Goal: Task Accomplishment & Management: Use online tool/utility

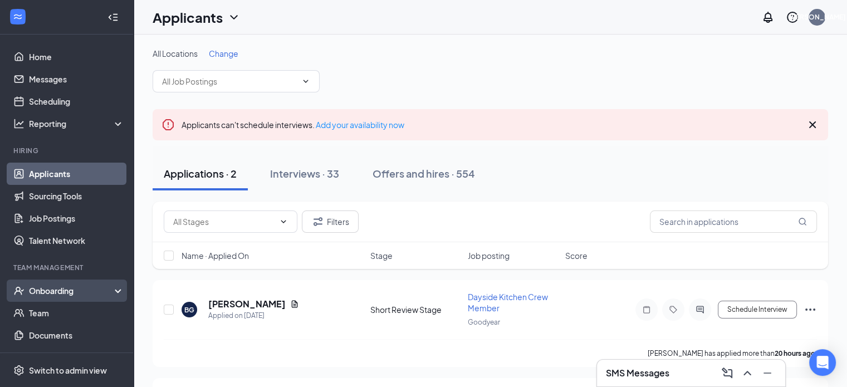
click at [58, 296] on div "Onboarding" at bounding box center [72, 290] width 86 height 11
click at [48, 313] on link "Overview" at bounding box center [76, 313] width 95 height 22
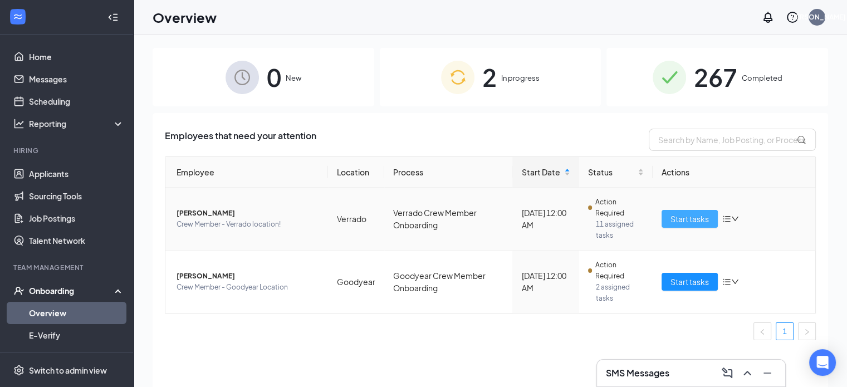
click at [685, 219] on span "Start tasks" at bounding box center [689, 219] width 38 height 12
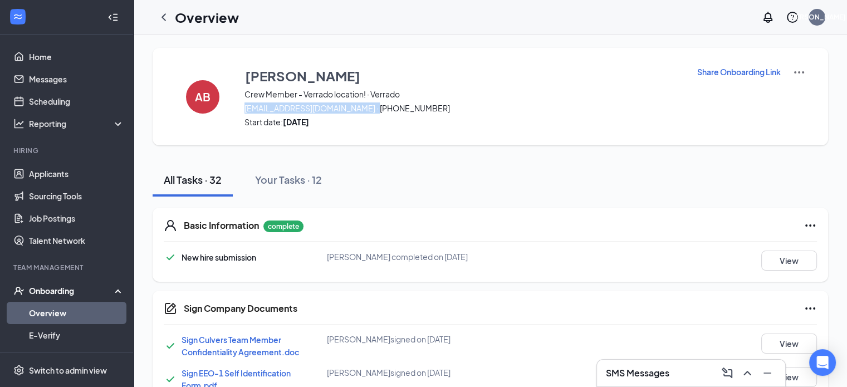
drag, startPoint x: 364, startPoint y: 107, endPoint x: 244, endPoint y: 106, distance: 119.7
click at [244, 106] on span "[EMAIL_ADDRESS][DOMAIN_NAME] · [PHONE_NUMBER]" at bounding box center [463, 107] width 438 height 11
copy span "[EMAIL_ADDRESS][DOMAIN_NAME]"
